Goal: Task Accomplishment & Management: Manage account settings

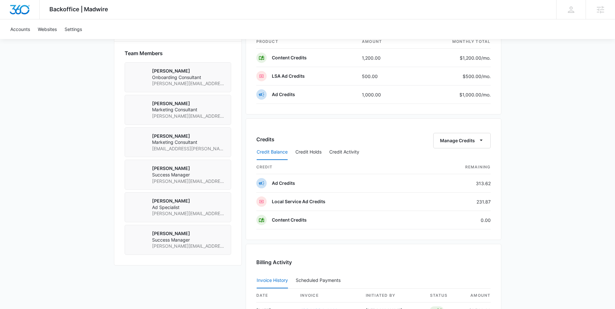
scroll to position [456, 0]
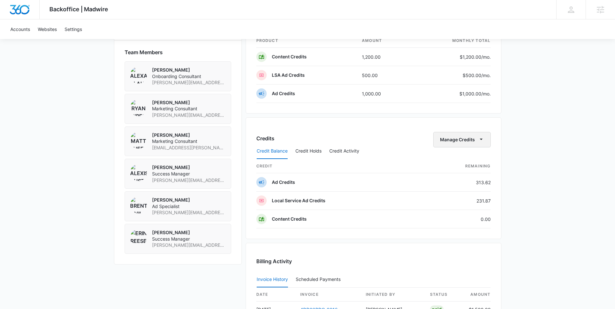
click at [483, 139] on icon "button" at bounding box center [481, 139] width 7 height 7
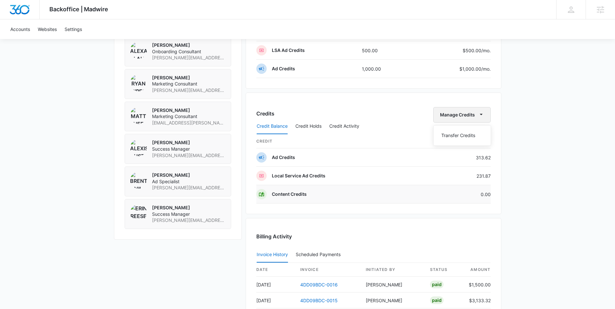
scroll to position [487, 0]
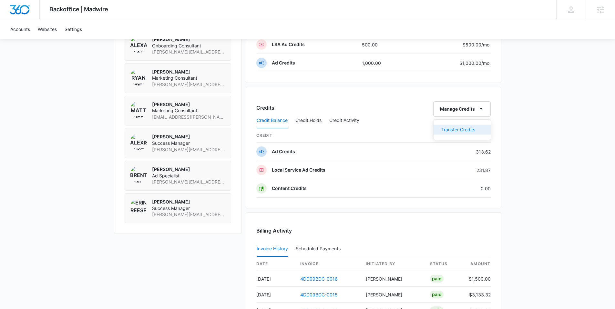
click at [464, 129] on div "Transfer Credits" at bounding box center [458, 129] width 34 height 5
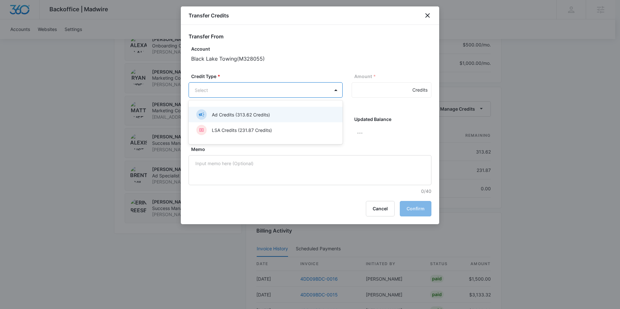
click at [248, 88] on body "Backoffice | Madwire Apps Settings AA Alexis Austere alexis.austere@madwire.com…" at bounding box center [310, 1] width 620 height 977
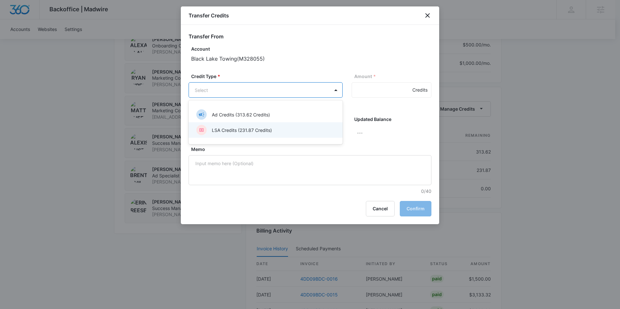
click at [241, 127] on p "LSA Credits (231.87 Credits)" at bounding box center [242, 130] width 60 height 7
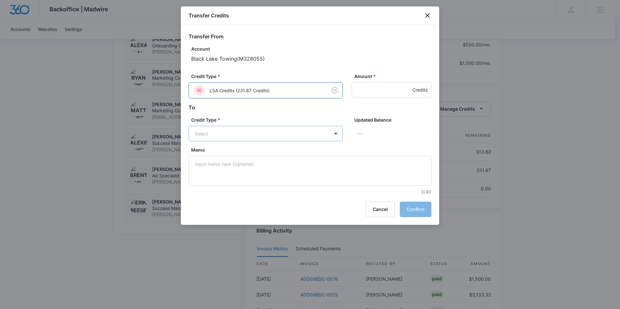
click at [237, 131] on body "Backoffice | Madwire Apps Settings AA Alexis Austere alexis.austere@madwire.com…" at bounding box center [310, 1] width 620 height 977
click at [233, 157] on p "Ad Credits (313.62 Credits)" at bounding box center [241, 158] width 58 height 7
click at [365, 98] on div "Credit Type * LSA Credits (231.87 Credits) Amount * Credits" at bounding box center [309, 88] width 243 height 31
click at [368, 90] on input "Amount *" at bounding box center [391, 89] width 80 height 15
type input "50"
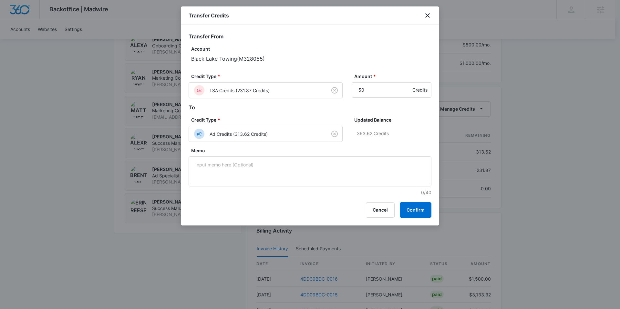
click at [409, 106] on h2 "To" at bounding box center [309, 108] width 243 height 8
click at [412, 205] on button "Confirm" at bounding box center [415, 209] width 32 height 15
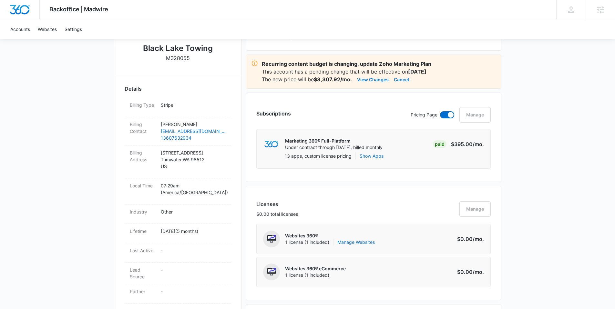
scroll to position [0, 0]
